Goal: Transaction & Acquisition: Subscribe to service/newsletter

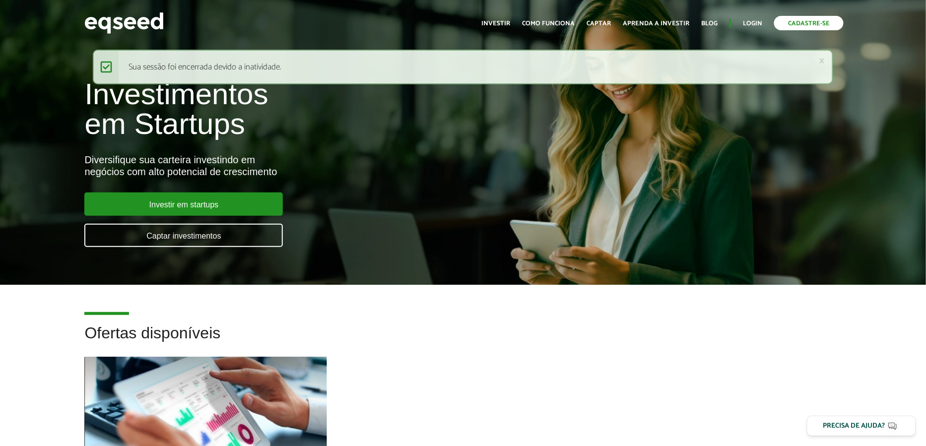
click at [790, 20] on link "Cadastre-se" at bounding box center [810, 23] width 70 height 14
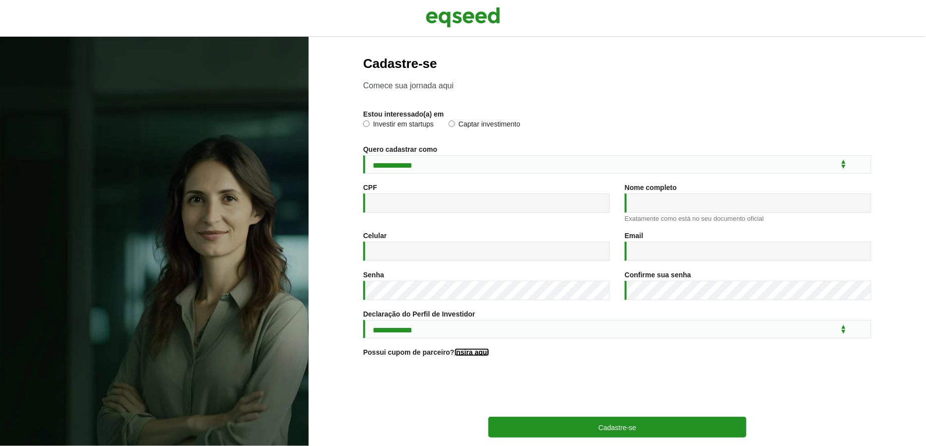
click at [474, 356] on link "Insira aqui" at bounding box center [472, 352] width 35 height 7
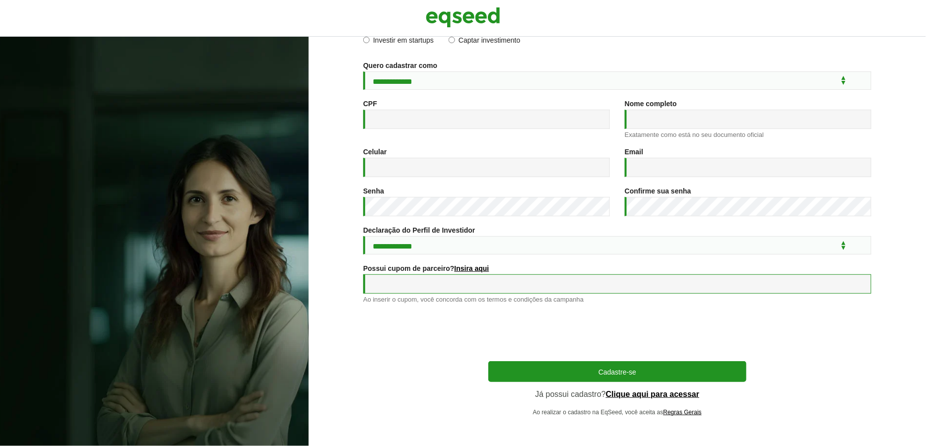
scroll to position [87, 0]
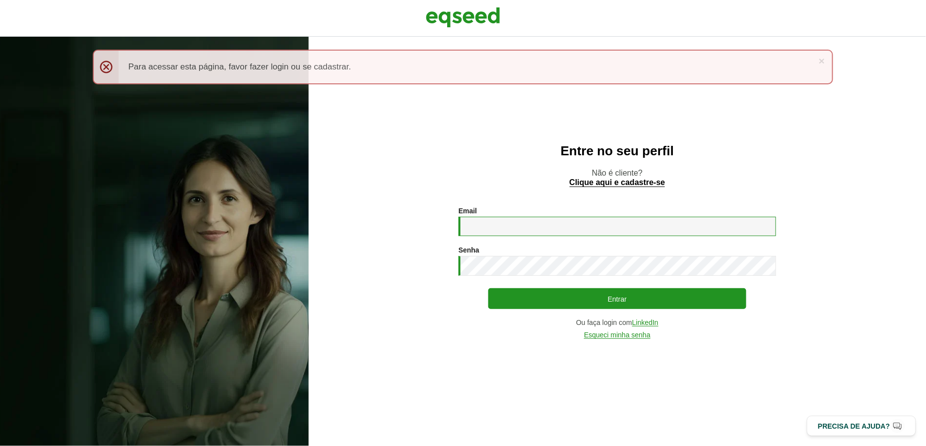
click at [512, 229] on input "Email *" at bounding box center [618, 226] width 318 height 19
type input "**********"
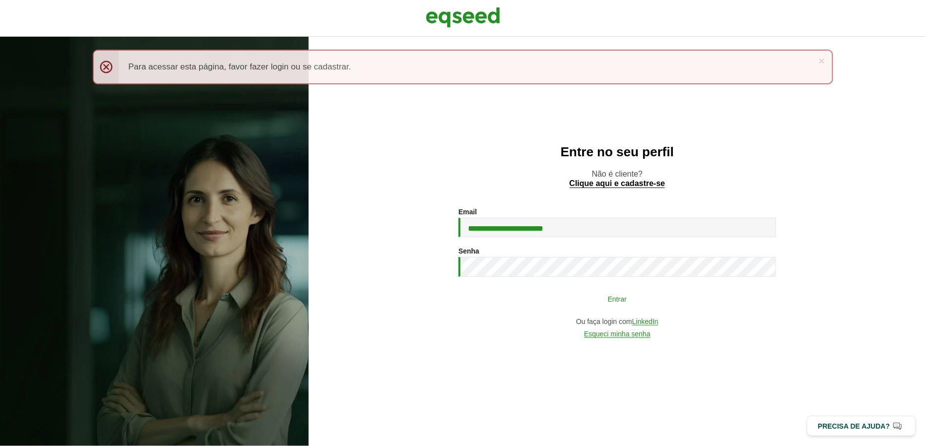
click at [519, 301] on button "Entrar" at bounding box center [618, 298] width 258 height 19
